Goal: Navigation & Orientation: Find specific page/section

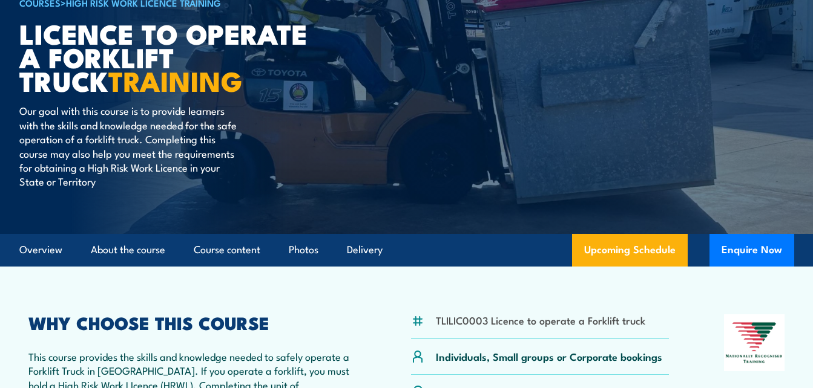
scroll to position [182, 0]
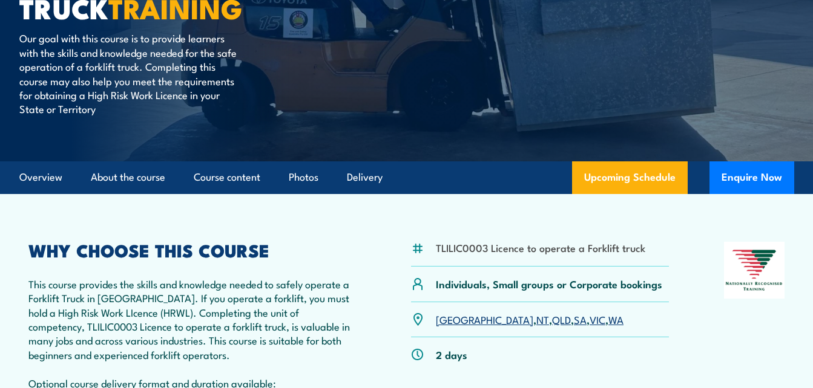
click at [445, 318] on link "[GEOGRAPHIC_DATA]" at bounding box center [484, 319] width 97 height 15
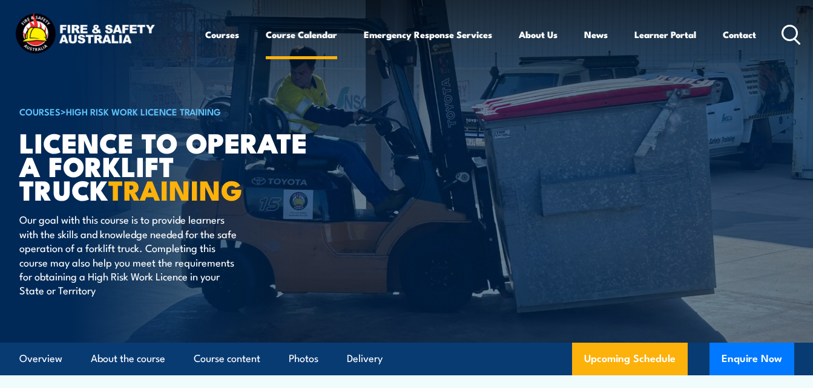
click at [303, 32] on link "Course Calendar" at bounding box center [301, 34] width 71 height 29
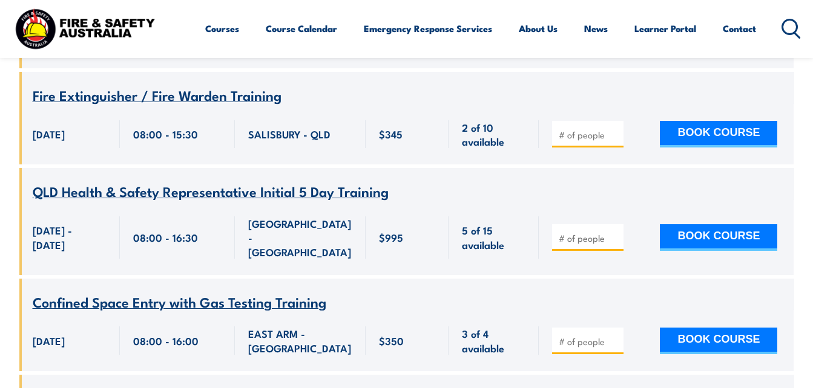
scroll to position [2178, 0]
